Goal: Task Accomplishment & Management: Understand process/instructions

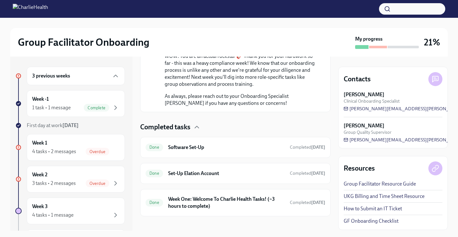
scroll to position [409, 0]
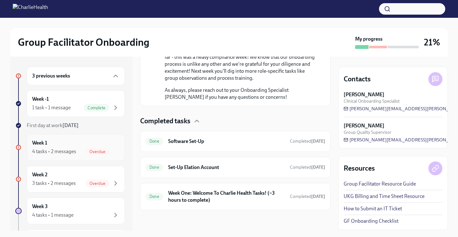
click at [61, 152] on div "4 tasks • 2 messages" at bounding box center [54, 151] width 44 height 7
click at [40, 144] on h6 "Week 1" at bounding box center [39, 143] width 15 height 7
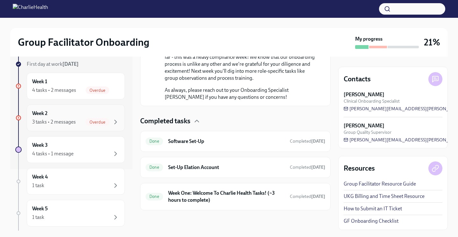
scroll to position [95, 0]
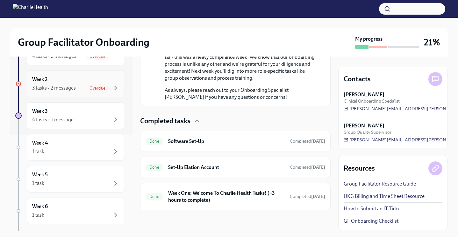
click at [112, 93] on div "Week 2 3 tasks • 2 messages Overdue" at bounding box center [76, 84] width 98 height 27
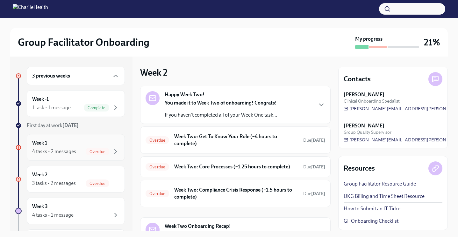
click at [93, 152] on span "Overdue" at bounding box center [98, 152] width 24 height 5
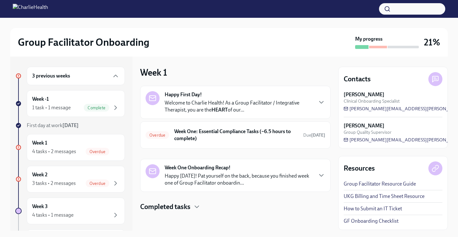
scroll to position [1, 0]
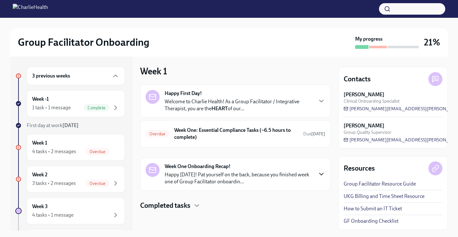
click at [317, 174] on icon "button" at bounding box center [321, 175] width 8 height 8
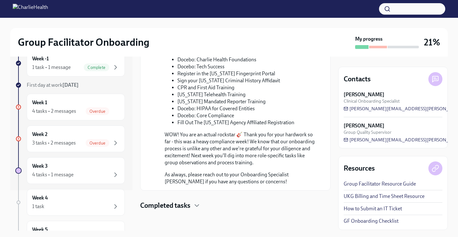
scroll to position [31, 0]
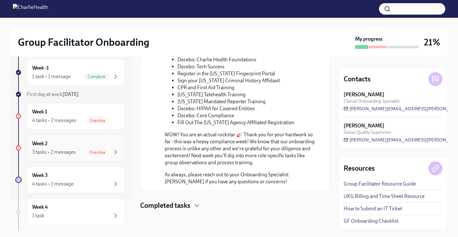
click at [52, 154] on div "3 tasks • 2 messages" at bounding box center [54, 152] width 44 height 7
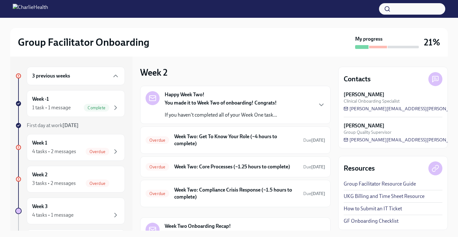
scroll to position [32, 0]
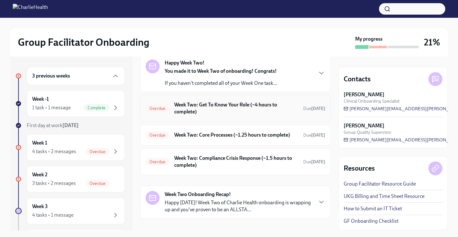
click at [150, 115] on div "Overdue Week Two: Get To Know Your Role (~4 hours to complete) Due [DATE]" at bounding box center [235, 108] width 180 height 17
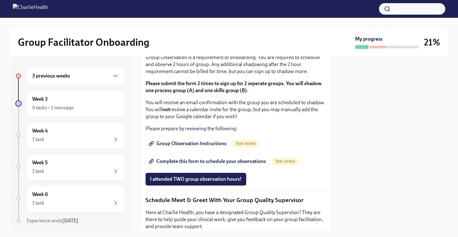
scroll to position [382, 0]
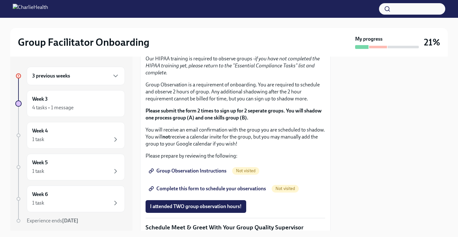
scroll to position [358, 0]
